Goal: Book appointment/travel/reservation

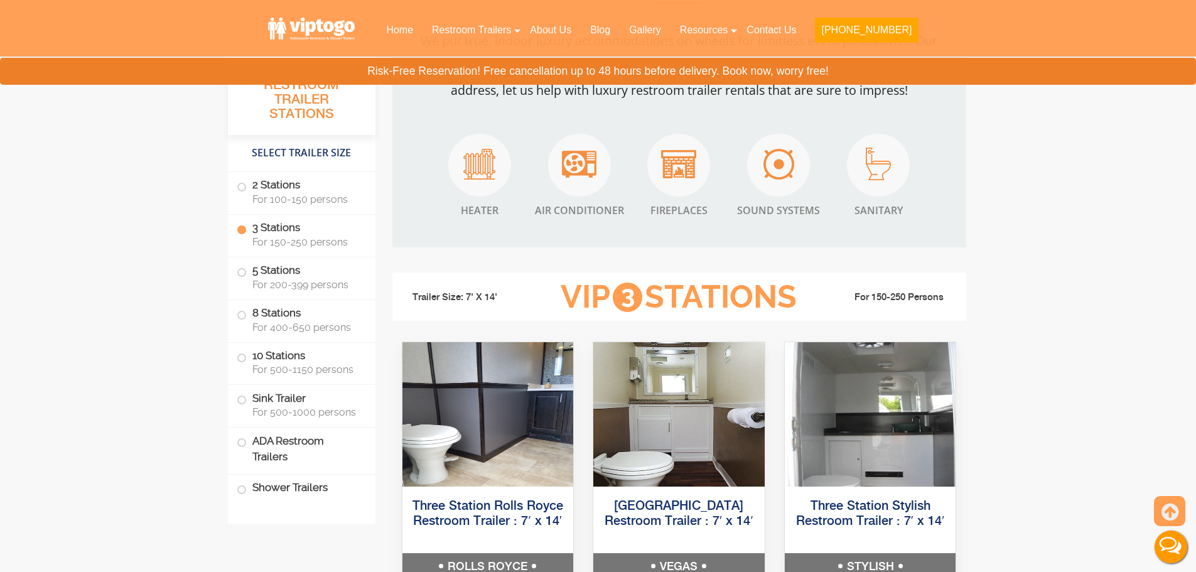
scroll to position [1382, 0]
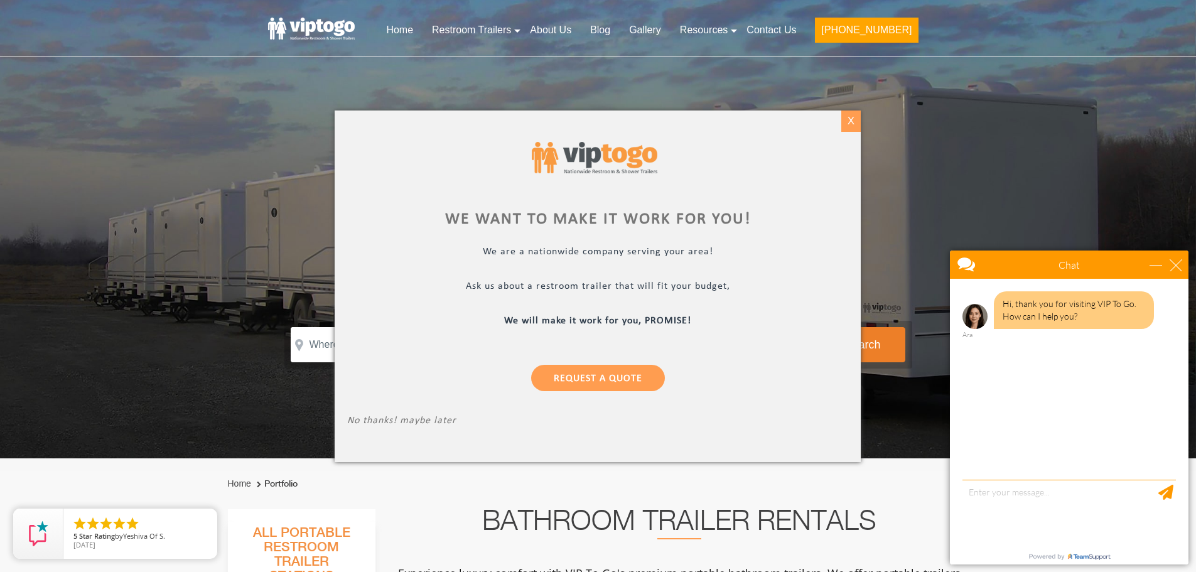
click at [842, 122] on div "X" at bounding box center [850, 121] width 19 height 21
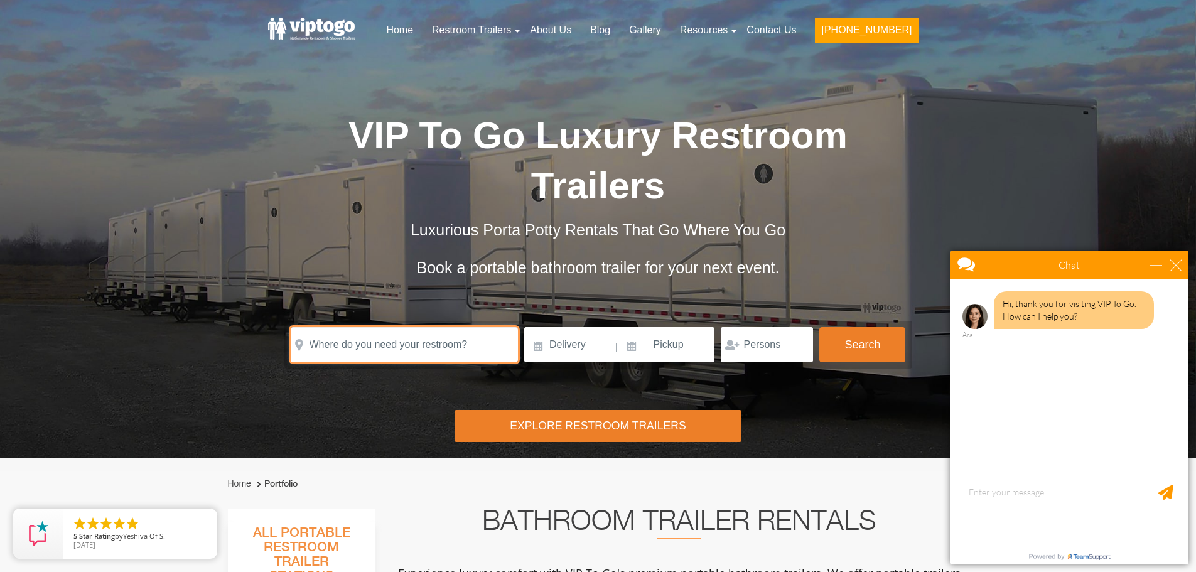
click at [377, 327] on input "text" at bounding box center [404, 344] width 227 height 35
paste input "353 Upper Road, Middletown, New York 10963"
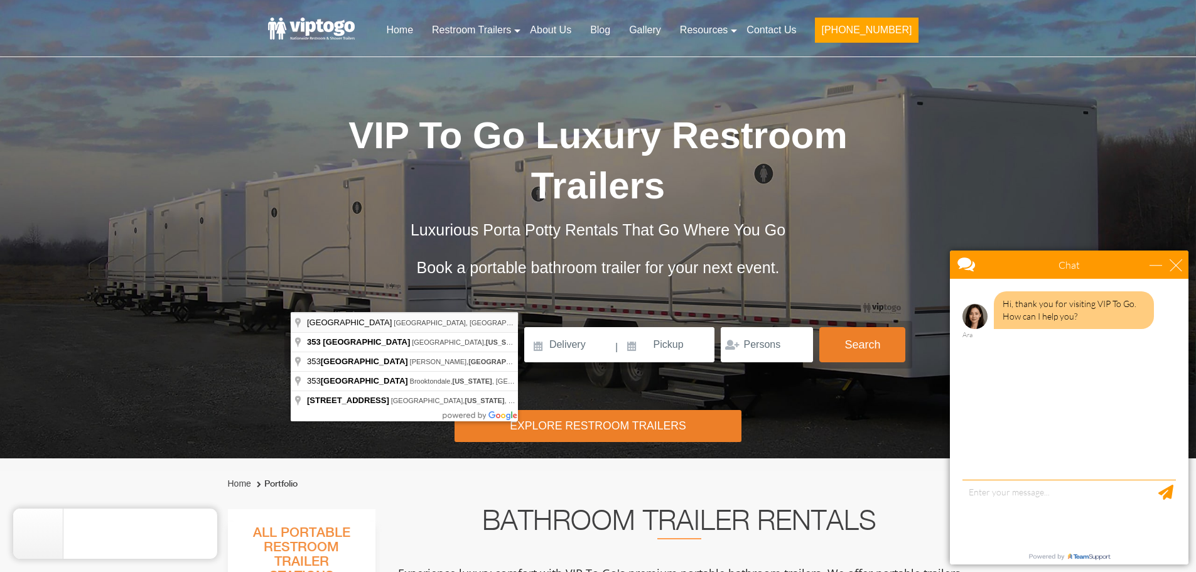
type input "Upper Road, Middletown, NY, USA"
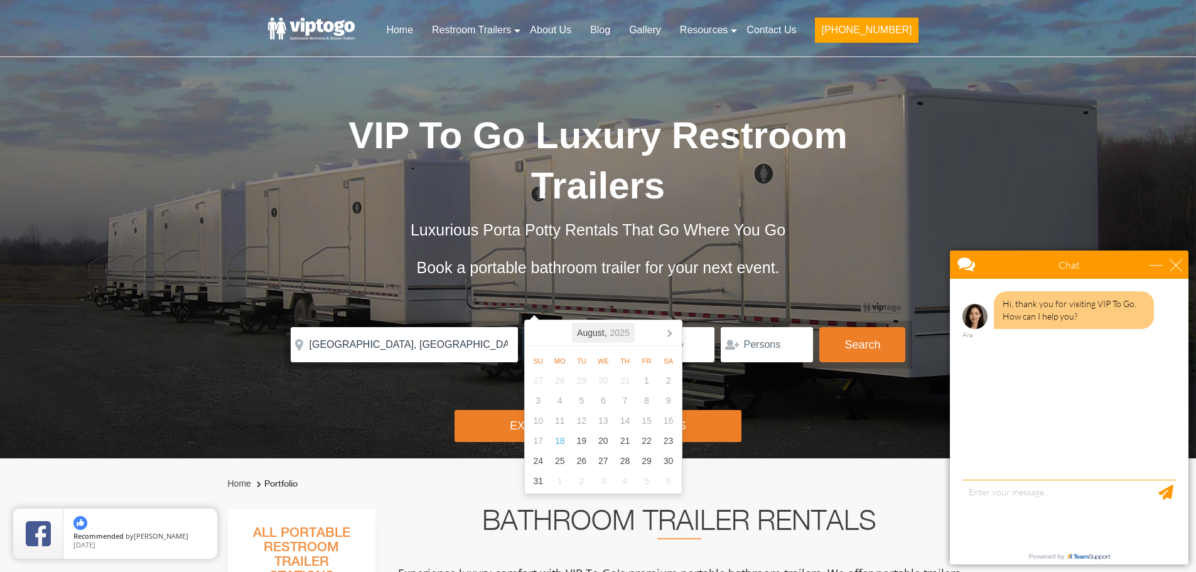
click at [624, 330] on icon "2025" at bounding box center [619, 332] width 19 height 15
click at [670, 333] on icon at bounding box center [669, 333] width 20 height 20
click at [607, 411] on div "Aug" at bounding box center [603, 415] width 51 height 27
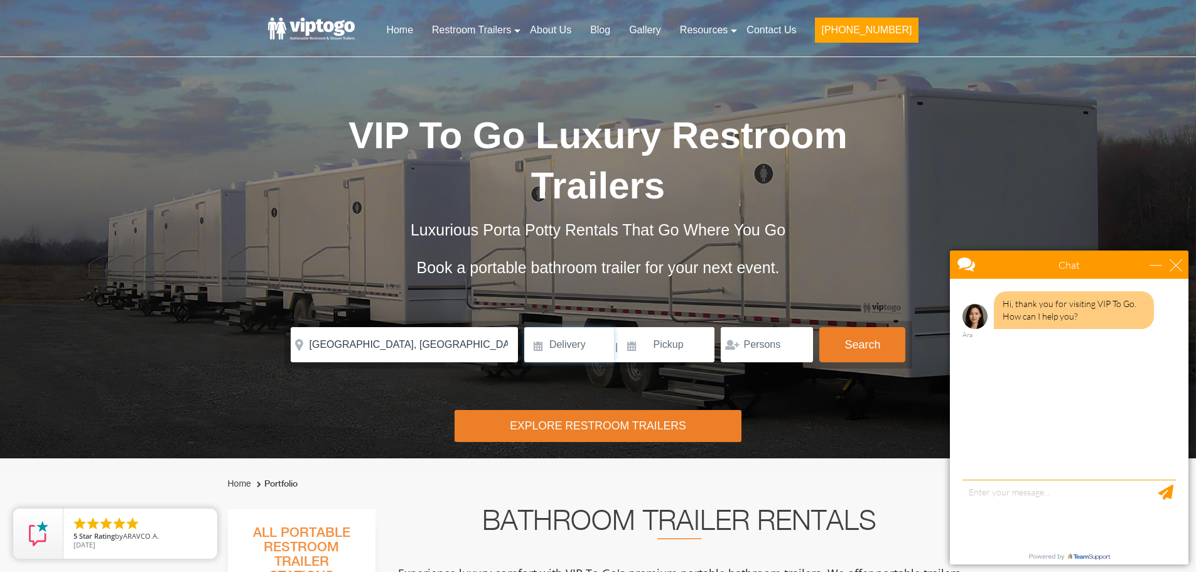
click at [561, 327] on input at bounding box center [569, 344] width 90 height 35
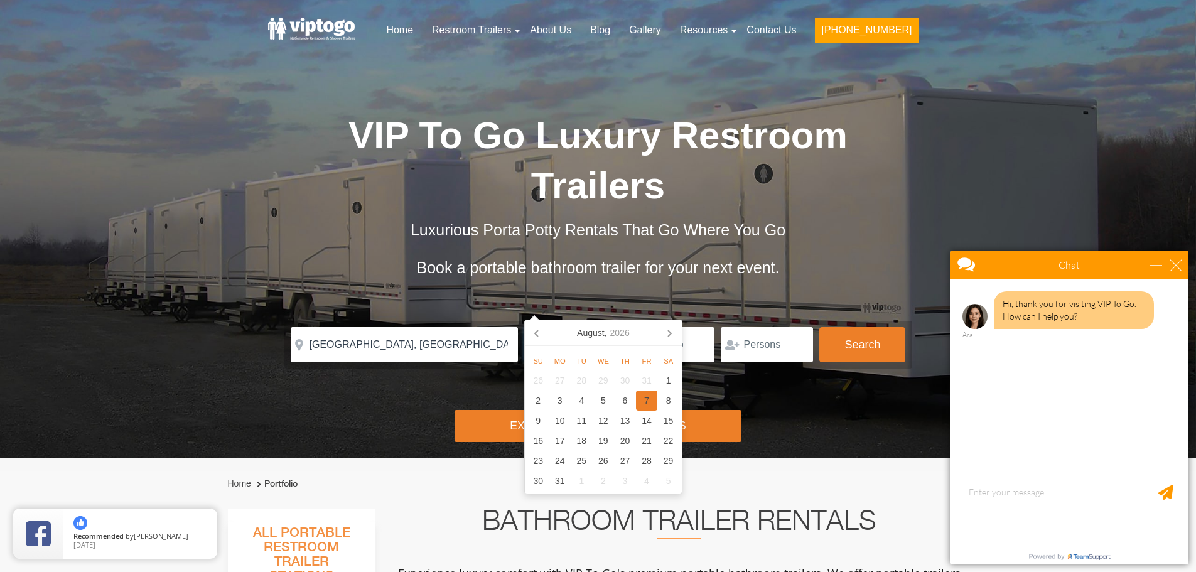
click at [646, 397] on div "7" at bounding box center [647, 401] width 22 height 20
type input "08/07/2026"
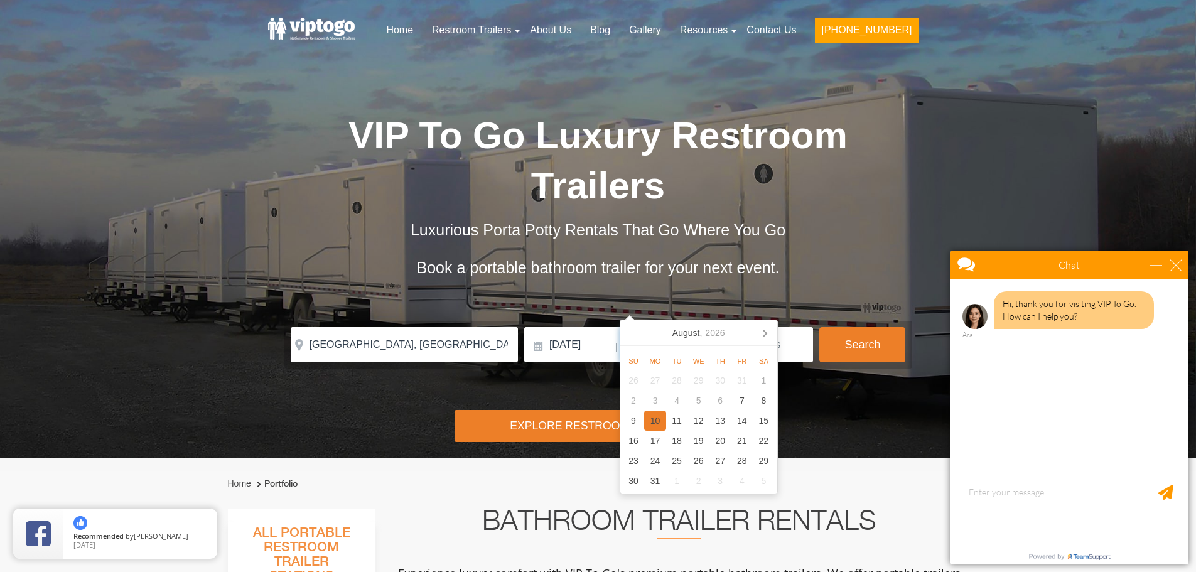
click at [657, 419] on div "10" at bounding box center [655, 421] width 22 height 20
type input "08/10/2026"
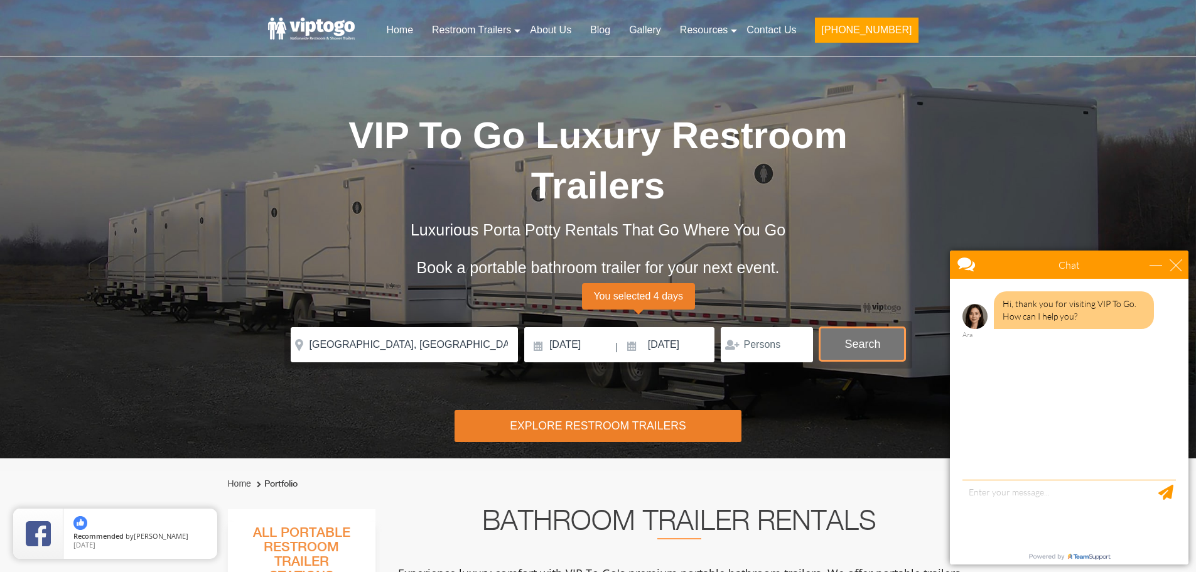
click at [868, 327] on button "Search" at bounding box center [862, 344] width 86 height 34
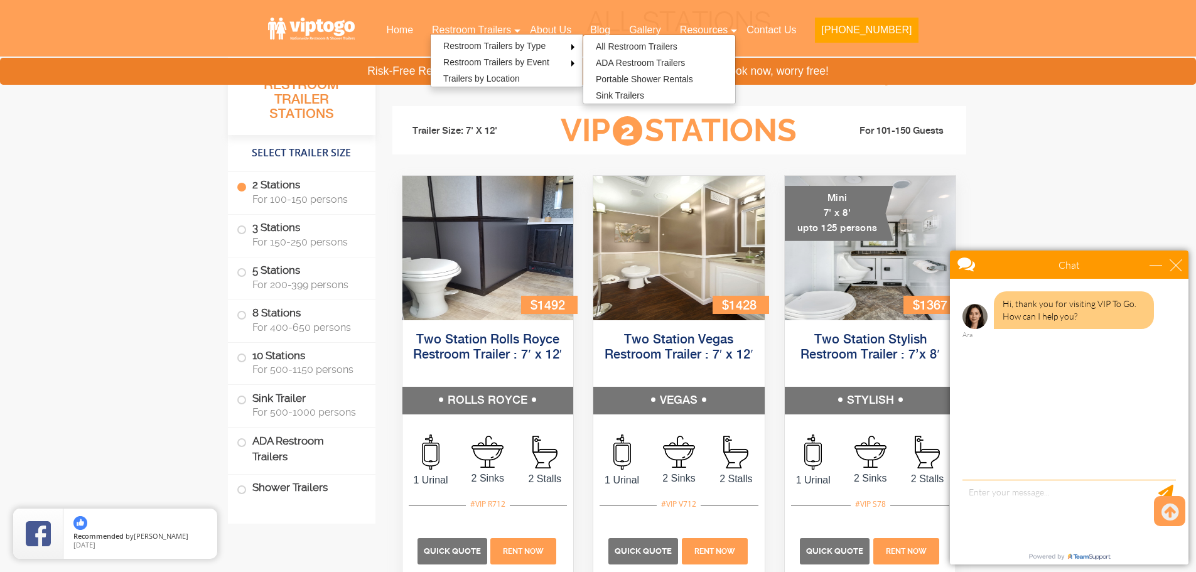
scroll to position [571, 0]
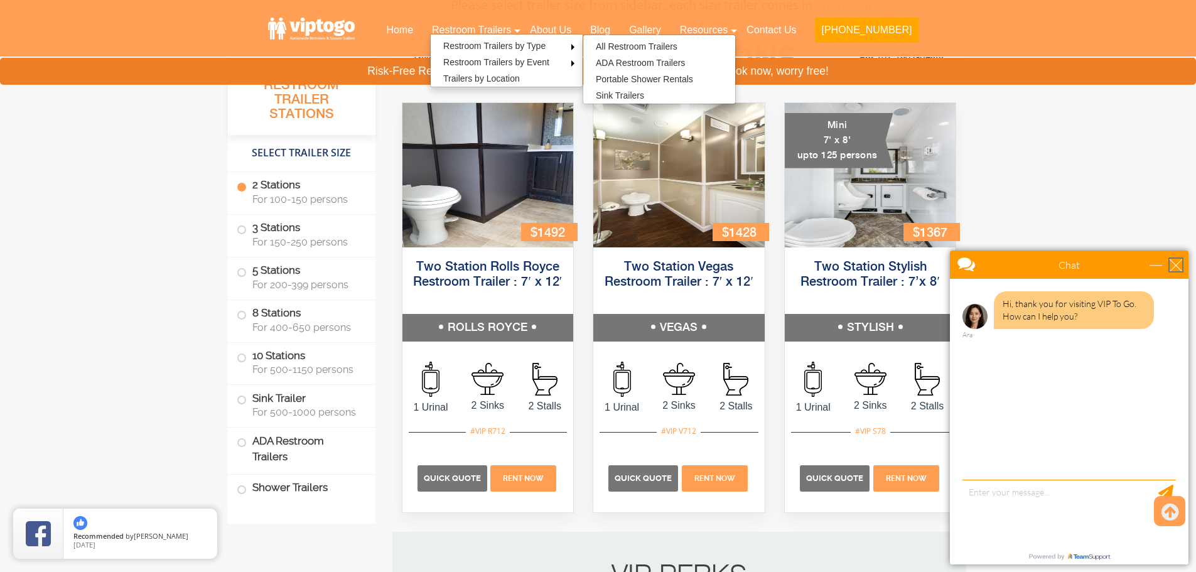
click at [1179, 261] on div "close" at bounding box center [1176, 265] width 13 height 13
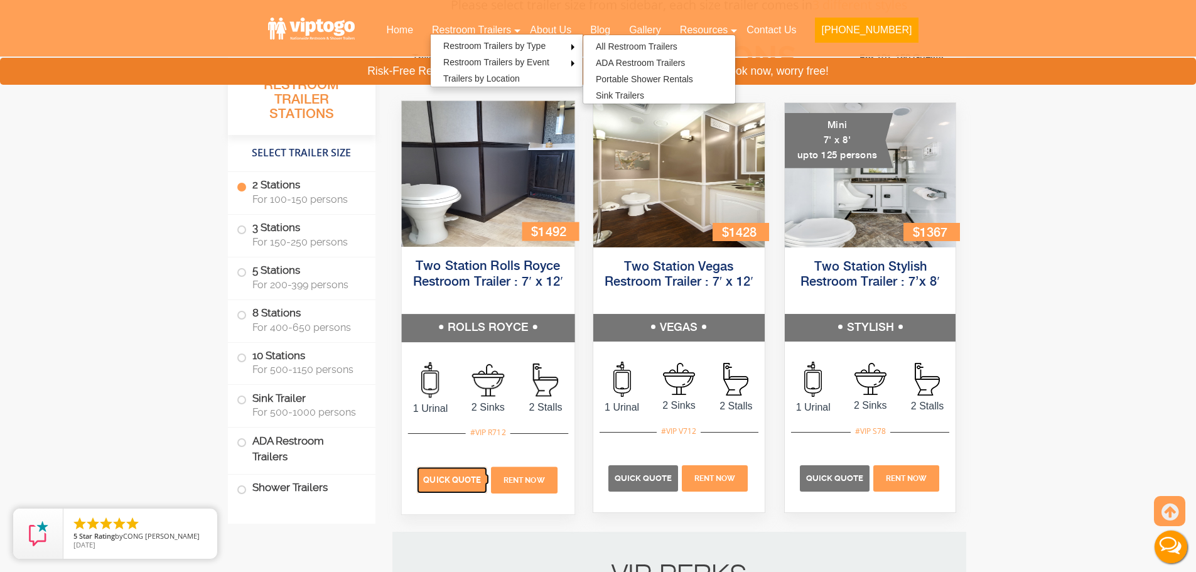
click at [448, 475] on span "Quick Quote" at bounding box center [452, 479] width 58 height 9
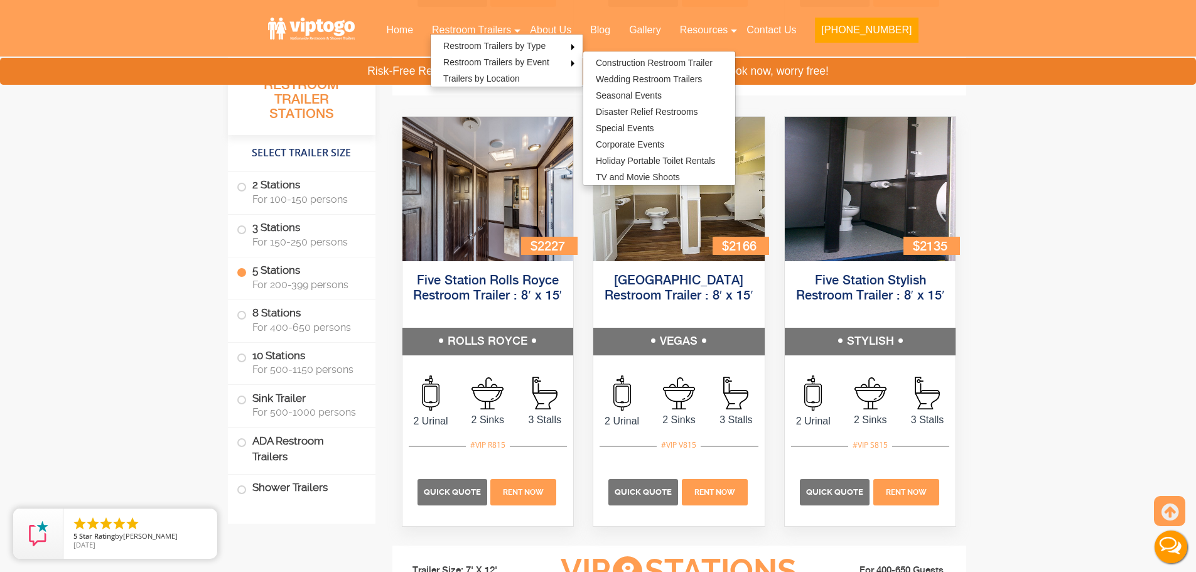
scroll to position [1890, 0]
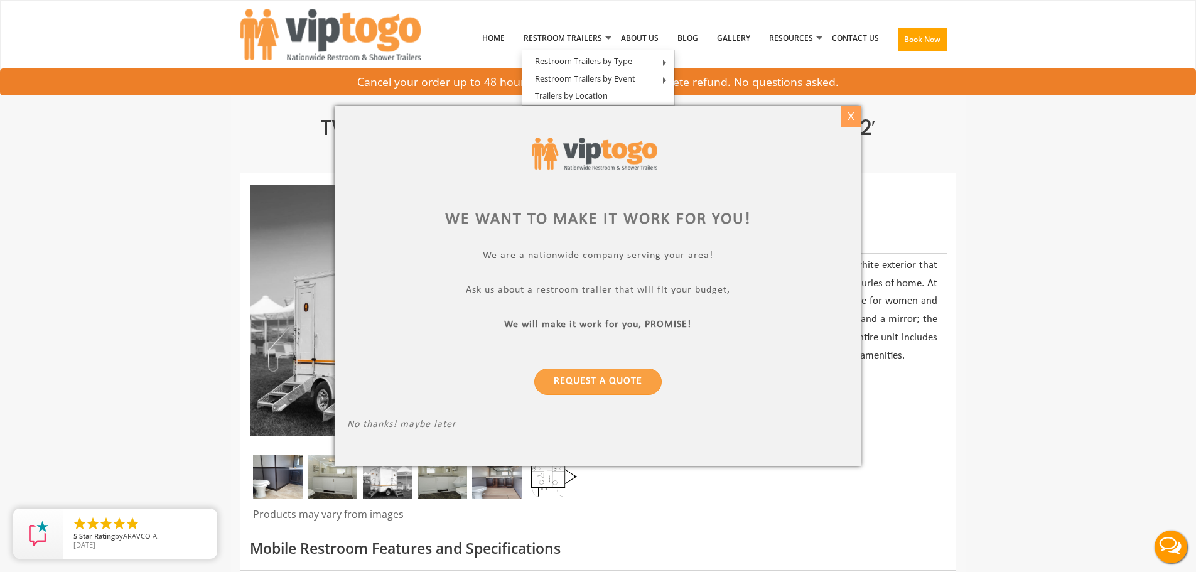
click at [857, 114] on div "X" at bounding box center [850, 116] width 19 height 21
